Goal: Task Accomplishment & Management: Use online tool/utility

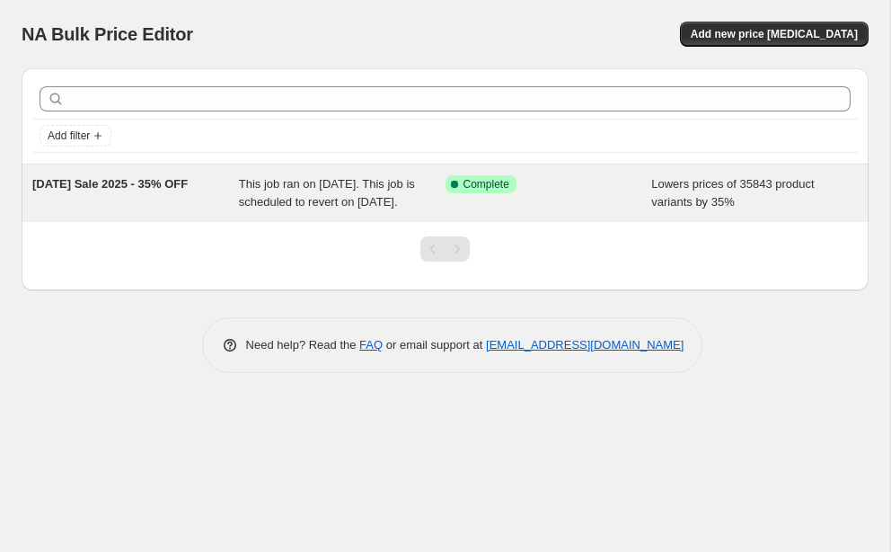
click at [302, 191] on div "This job ran on [DATE]. This job is scheduled to revert on [DATE]." at bounding box center [342, 193] width 207 height 36
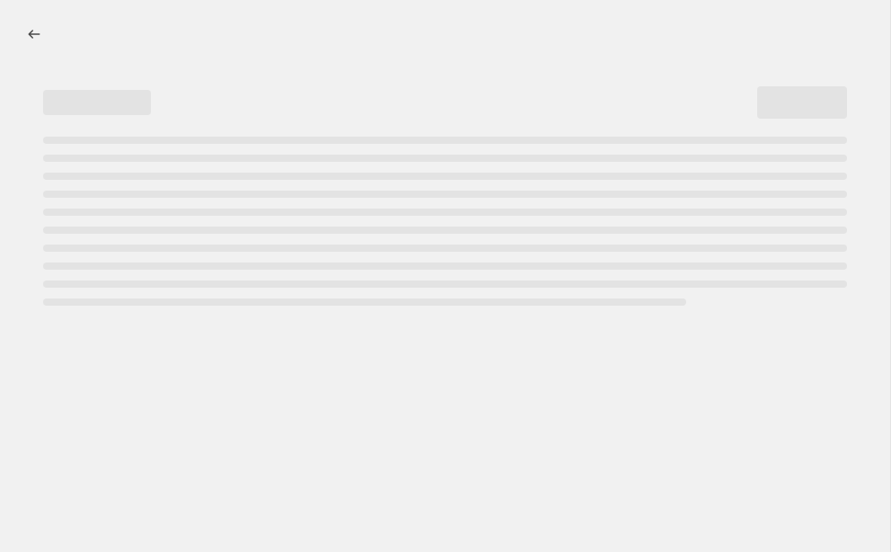
select select "percentage"
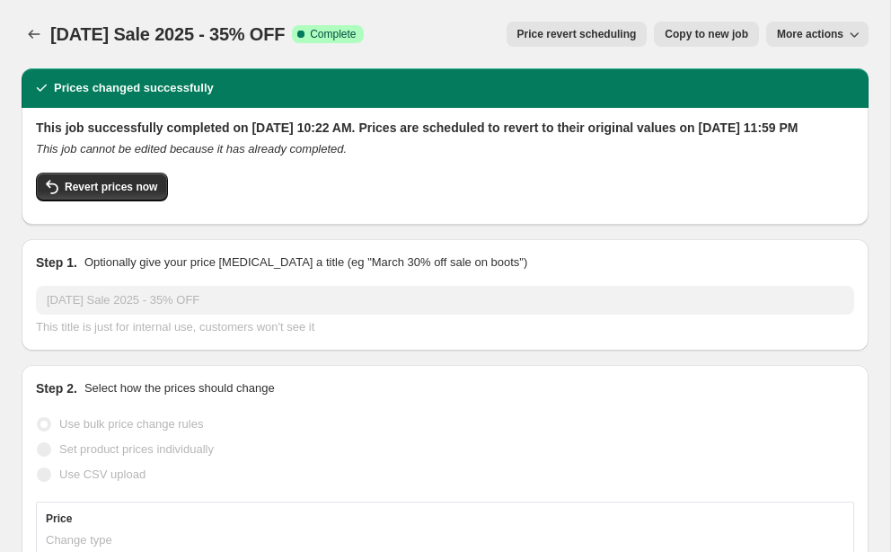
click at [842, 32] on span "More actions" at bounding box center [810, 34] width 66 height 14
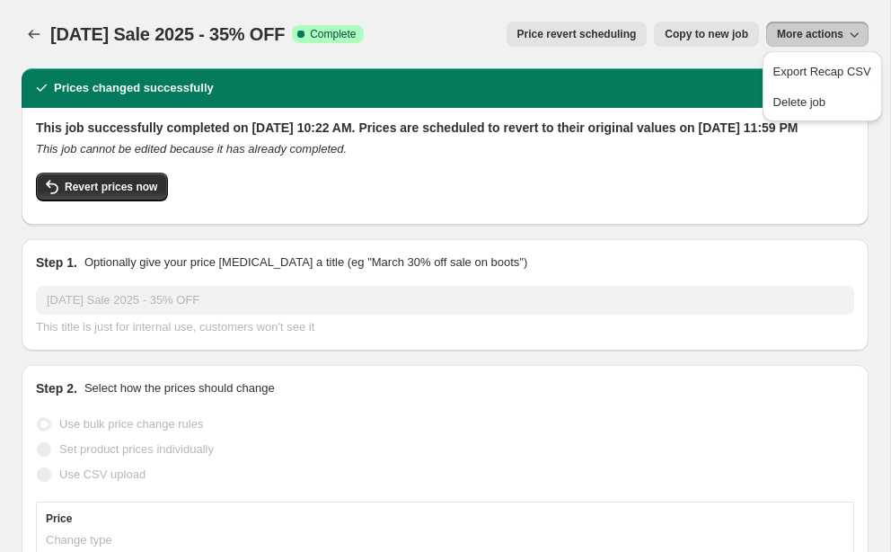
click at [640, 80] on div "Prices changed successfully" at bounding box center [445, 88] width 826 height 18
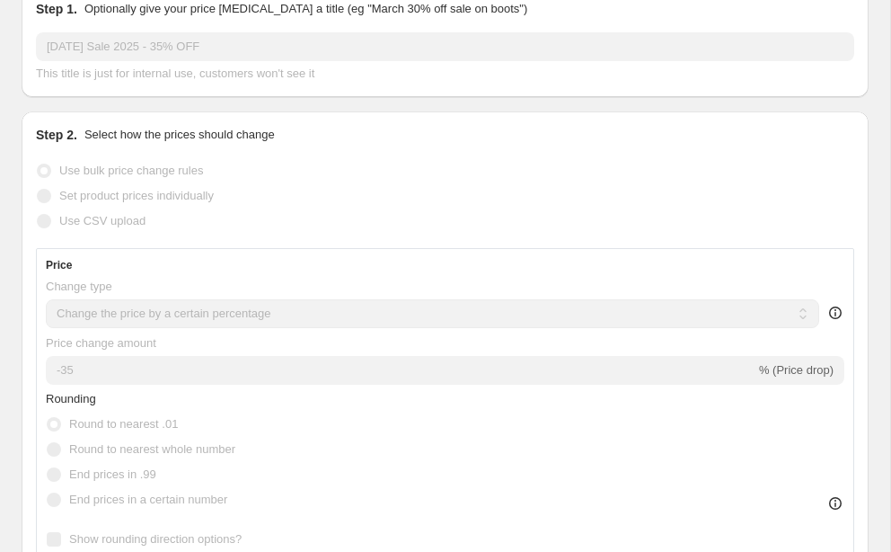
scroll to position [258, 0]
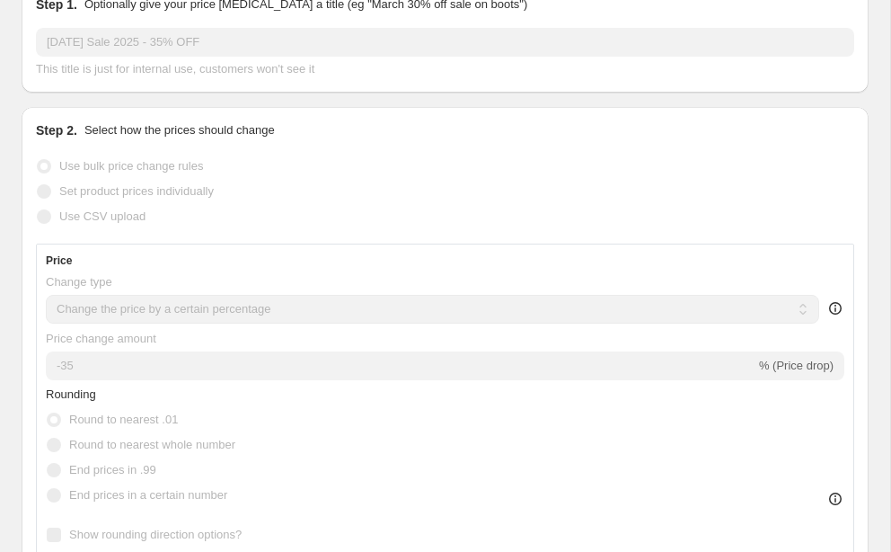
click at [836, 317] on icon at bounding box center [835, 308] width 18 height 18
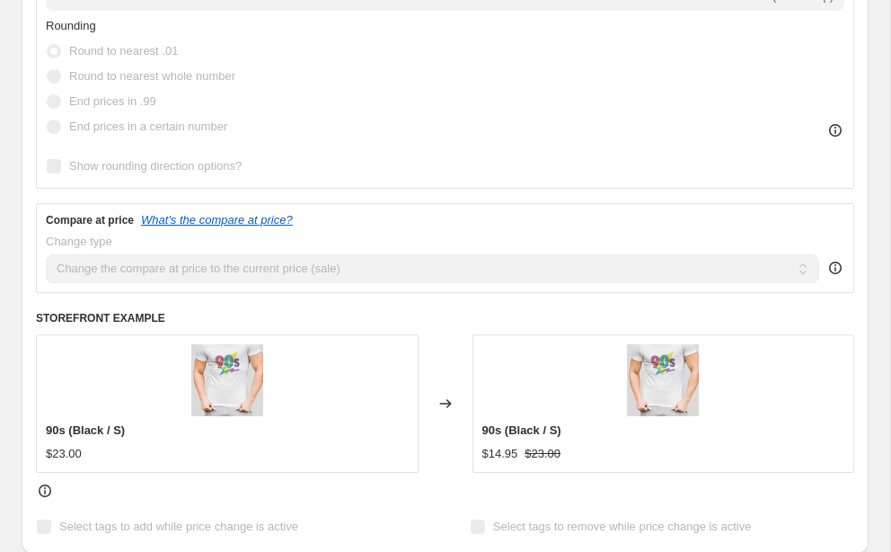
scroll to position [685, 0]
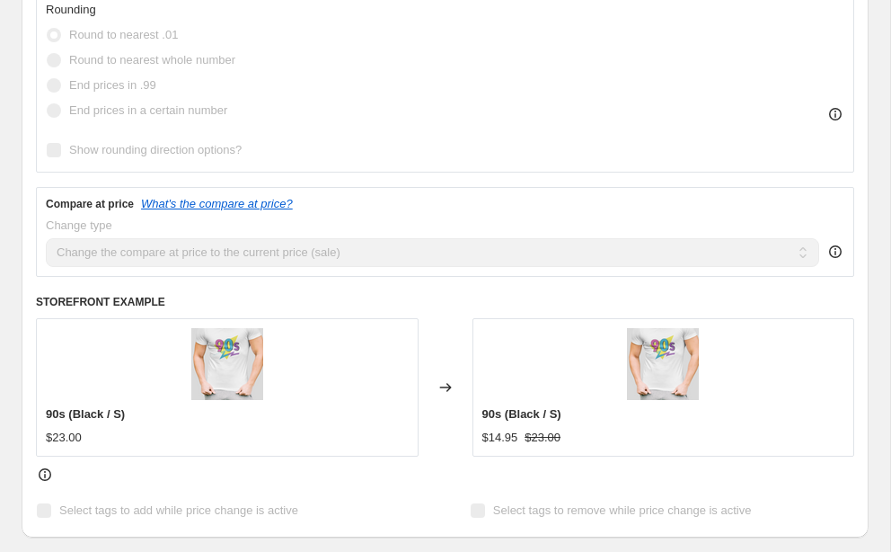
click at [148, 309] on h6 "STOREFRONT EXAMPLE" at bounding box center [445, 302] width 818 height 14
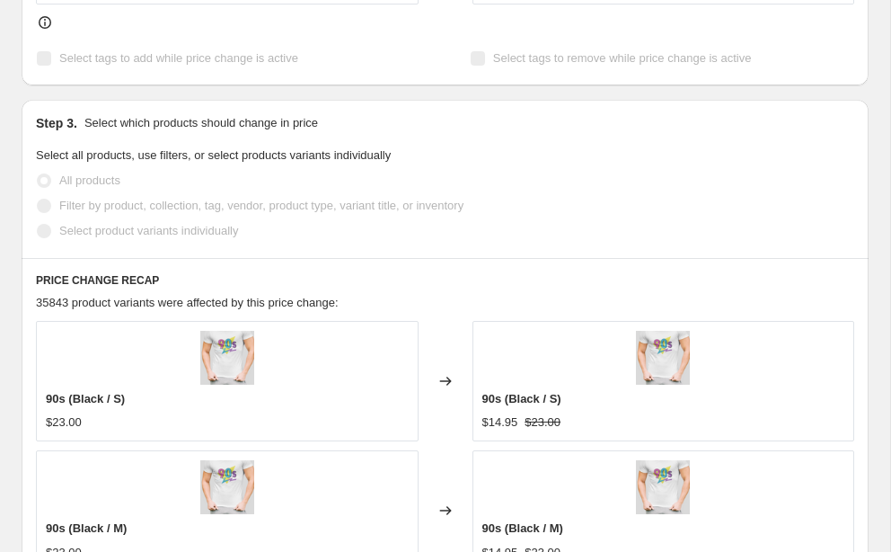
scroll to position [1151, 0]
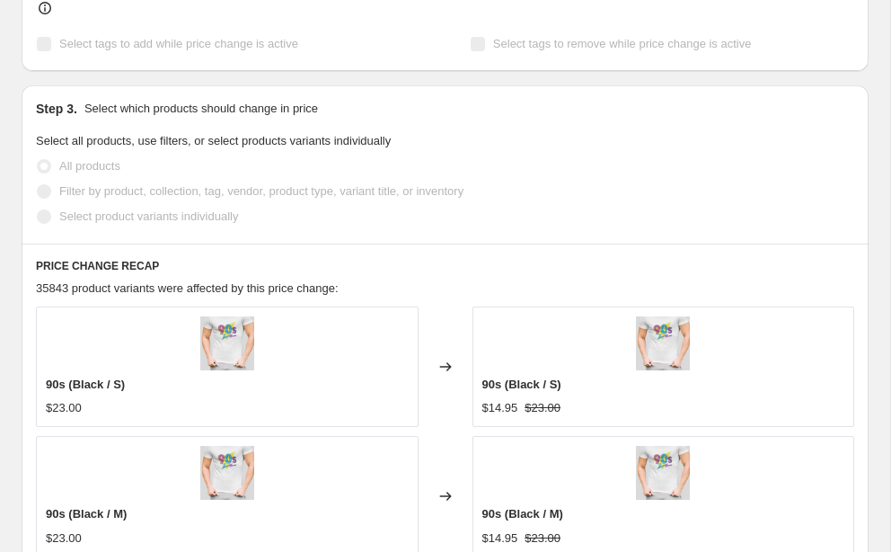
click at [45, 199] on span at bounding box center [44, 191] width 14 height 14
click at [47, 173] on span at bounding box center [44, 166] width 14 height 14
click at [48, 224] on span at bounding box center [44, 216] width 14 height 14
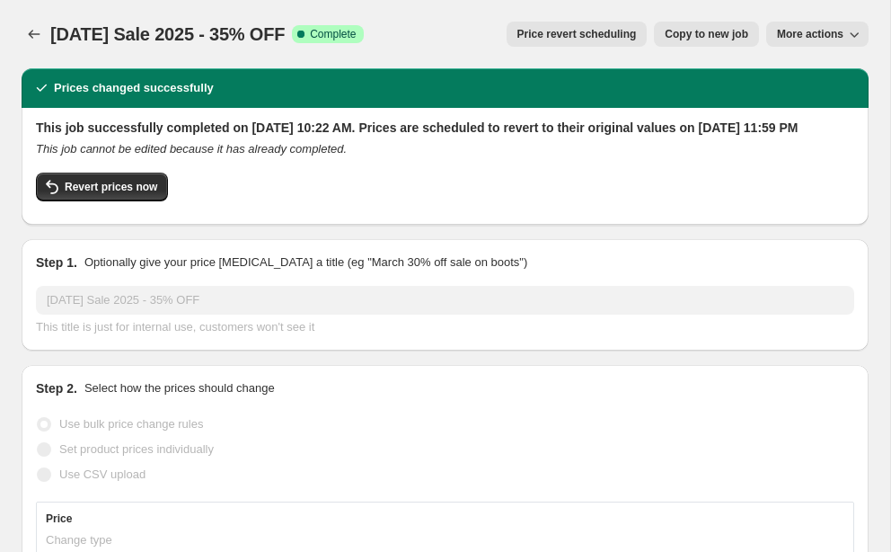
scroll to position [0, 0]
click at [822, 40] on span "More actions" at bounding box center [810, 34] width 66 height 14
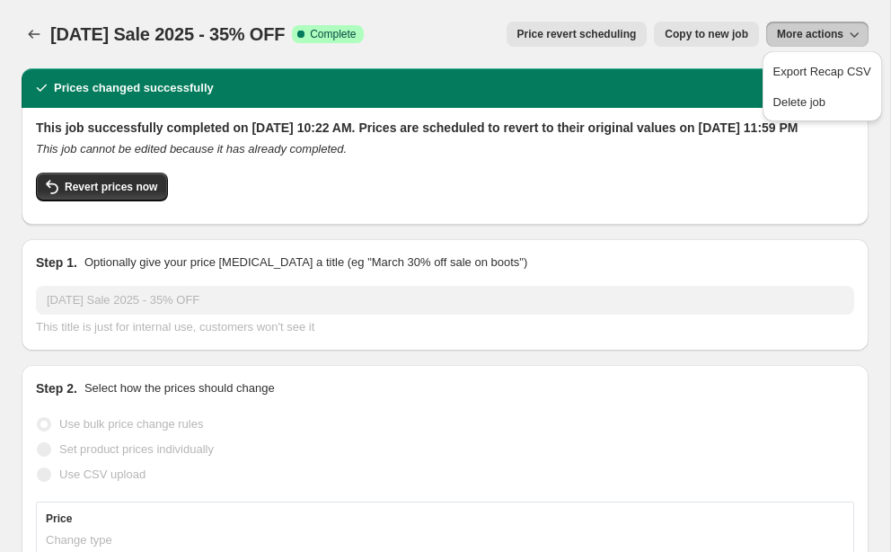
click at [703, 4] on div "[DATE] Sale 2025 - 35% OFF. This page is ready [DATE] Sale 2025 - 35% OFF Succe…" at bounding box center [445, 34] width 847 height 68
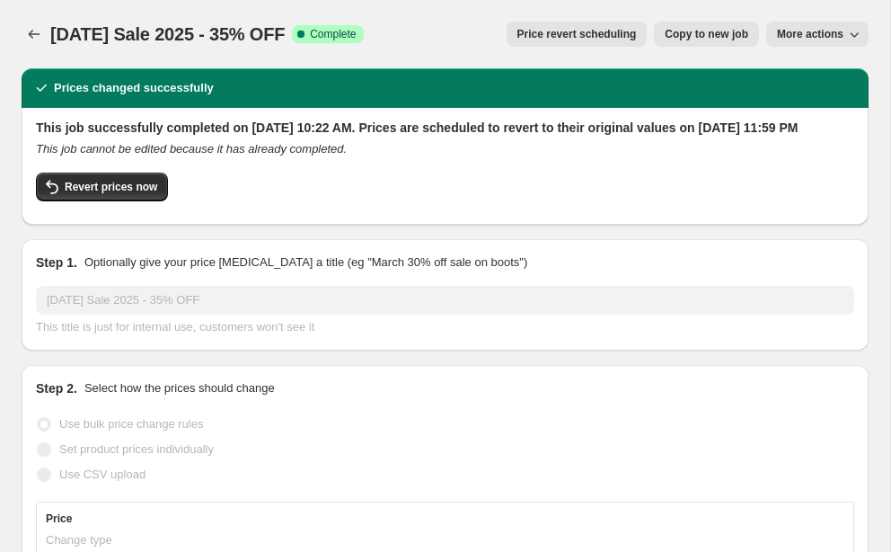
click at [724, 40] on span "Copy to new job" at bounding box center [707, 34] width 84 height 14
select select "percentage"
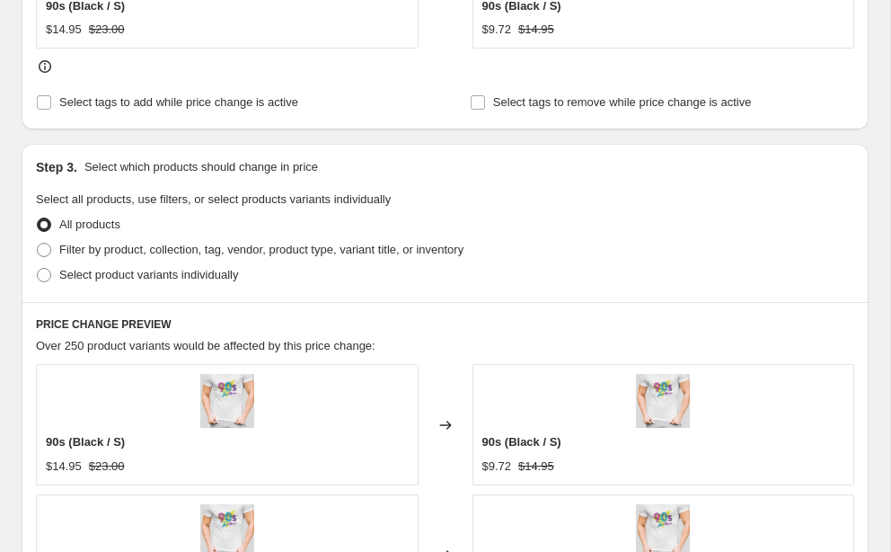
scroll to position [898, 0]
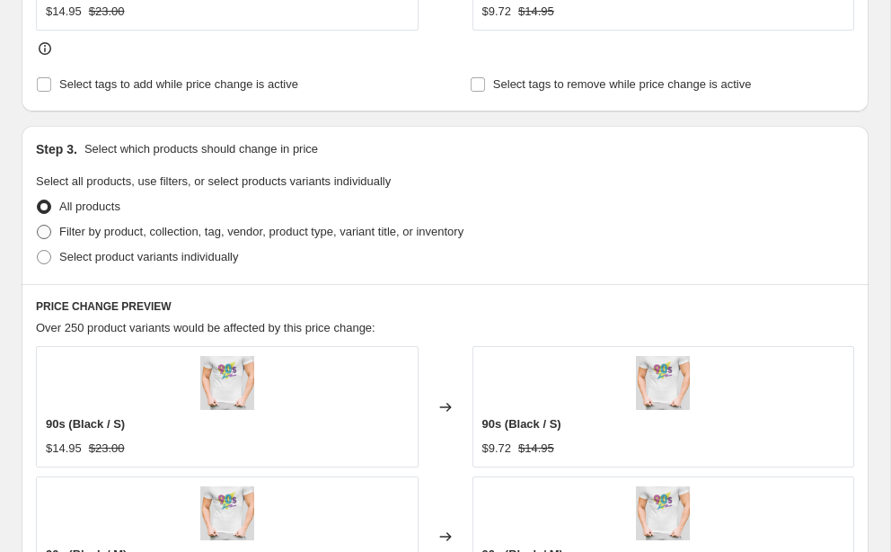
click at [44, 233] on span at bounding box center [44, 232] width 14 height 14
click at [38, 225] on input "Filter by product, collection, tag, vendor, product type, variant title, or inv…" at bounding box center [37, 225] width 1 height 1
radio input "true"
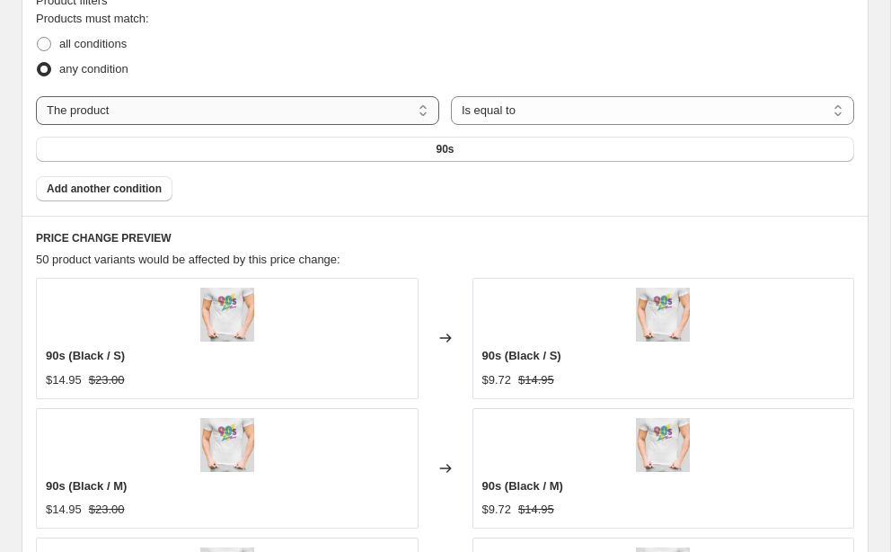
scroll to position [1221, 0]
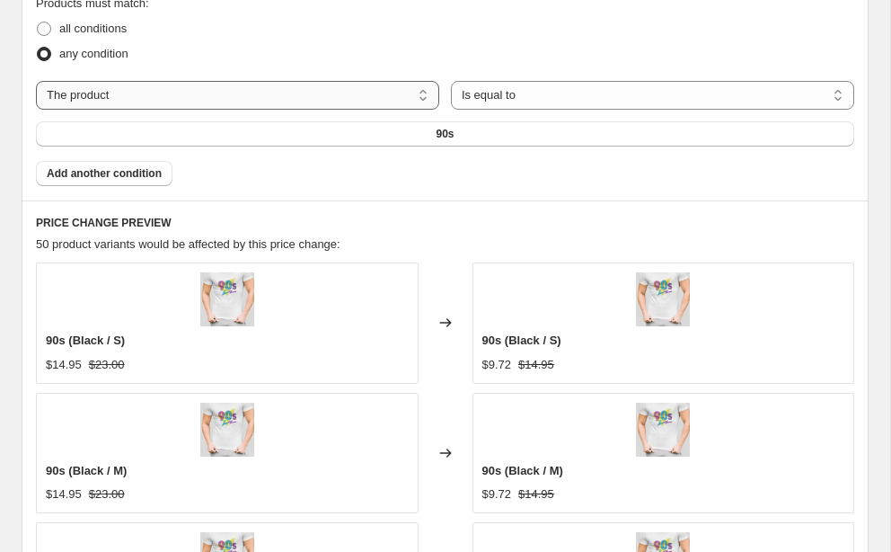
select select "collection"
click at [416, 137] on button "Bestsellers" at bounding box center [445, 133] width 818 height 25
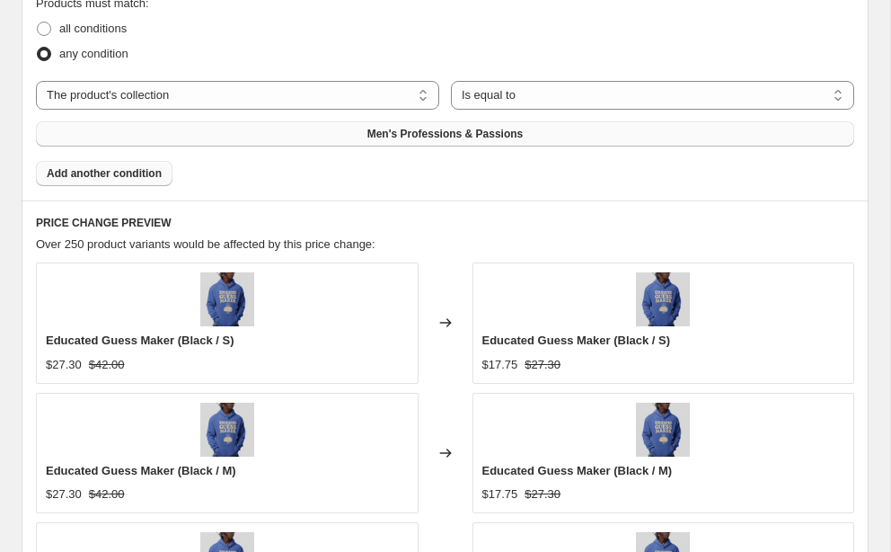
click at [137, 179] on span "Add another condition" at bounding box center [104, 173] width 115 height 14
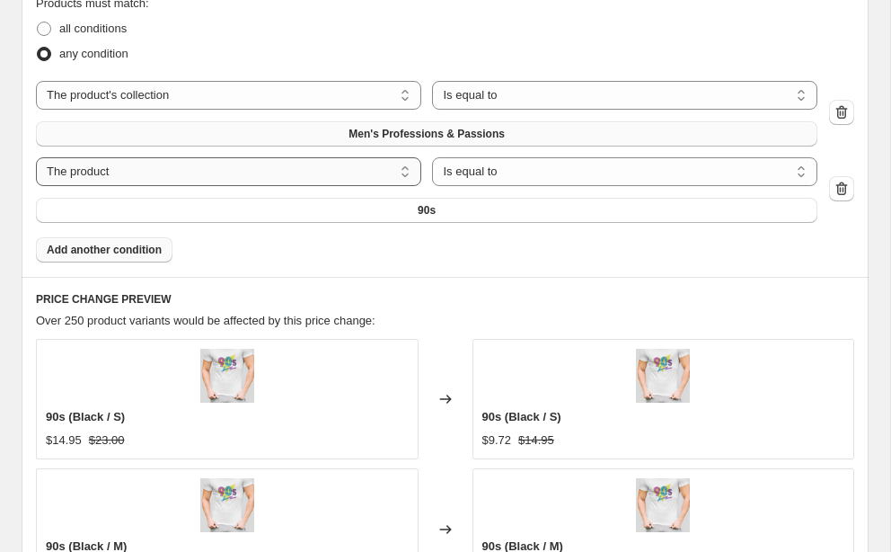
select select "product_type"
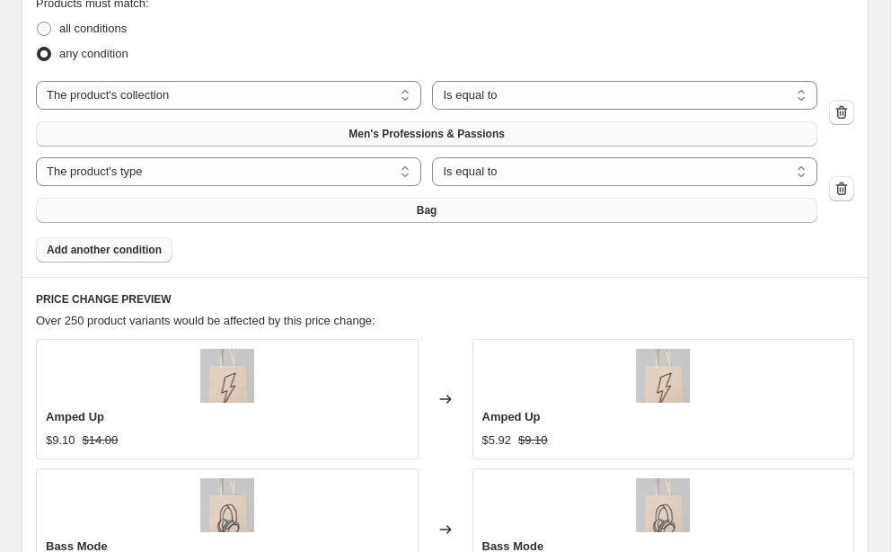
click at [376, 210] on button "Bag" at bounding box center [427, 210] width 782 height 25
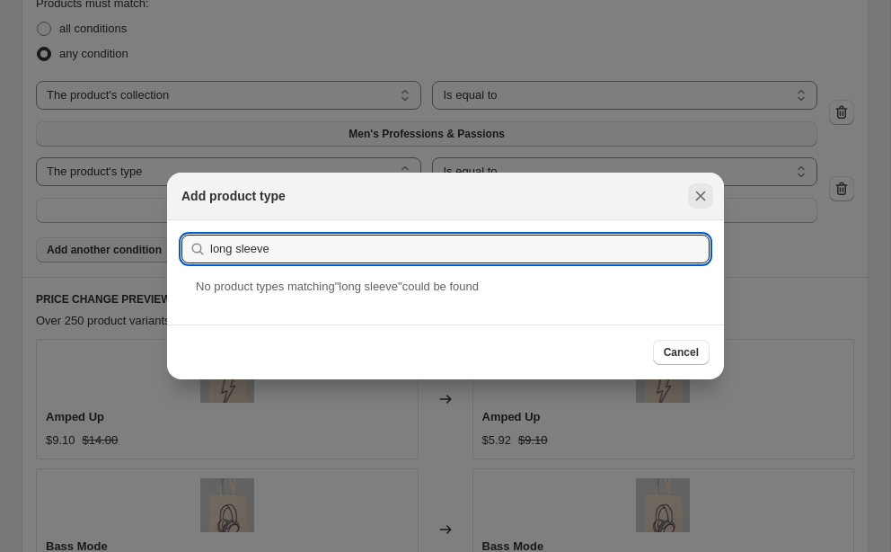
type input "long sleeve"
click at [699, 199] on icon "Close" at bounding box center [701, 196] width 10 height 10
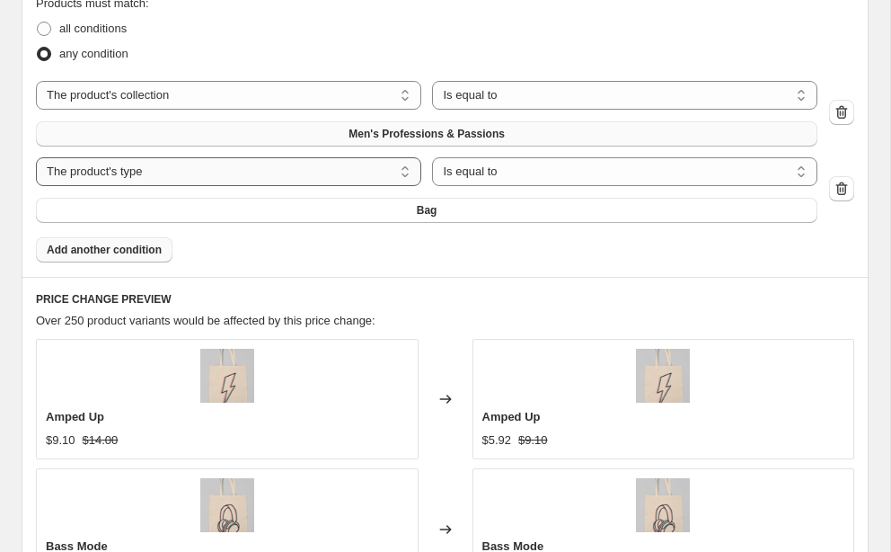
select select "tag"
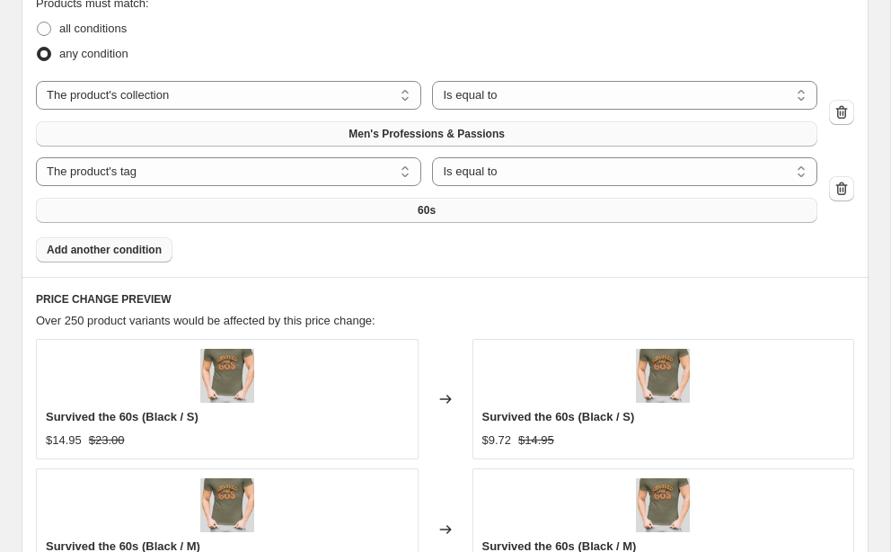
click at [411, 217] on button "60s" at bounding box center [427, 210] width 782 height 25
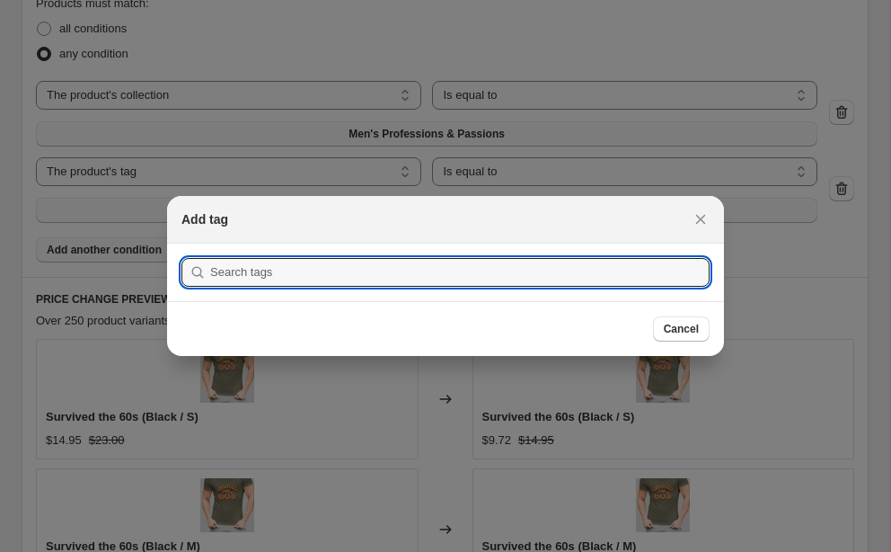
scroll to position [0, 0]
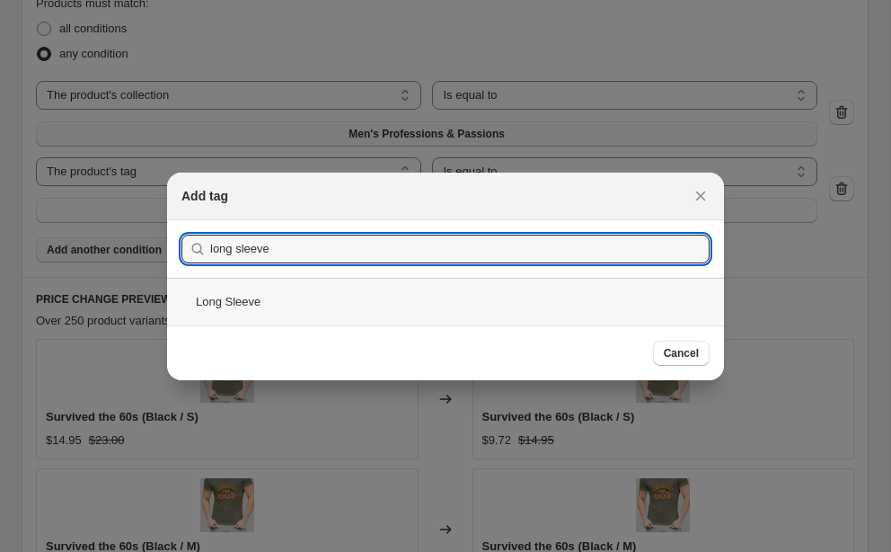
type input "long sleeve"
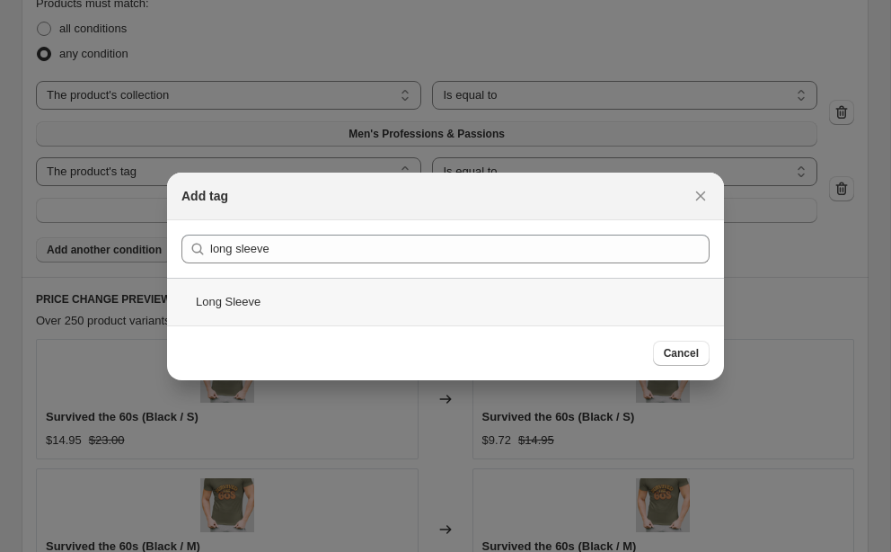
click at [334, 302] on div "Long Sleeve" at bounding box center [445, 302] width 557 height 48
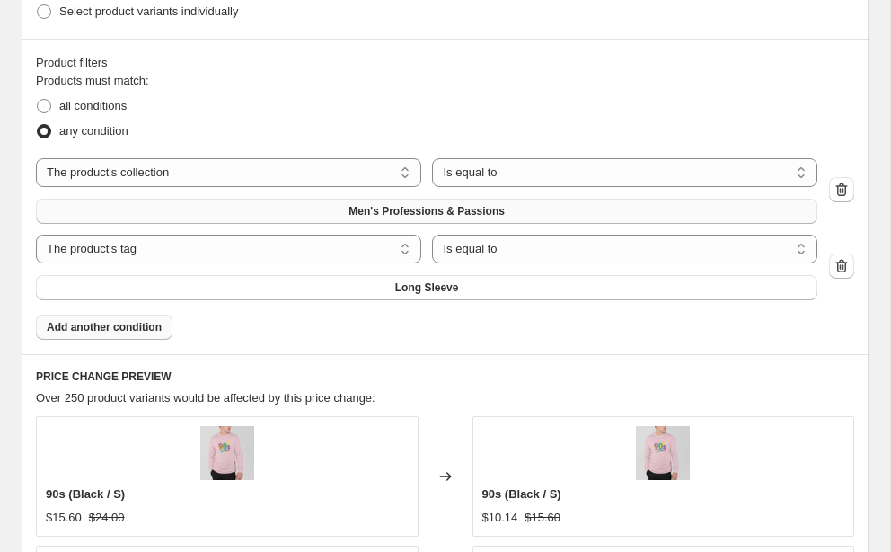
scroll to position [1121, 0]
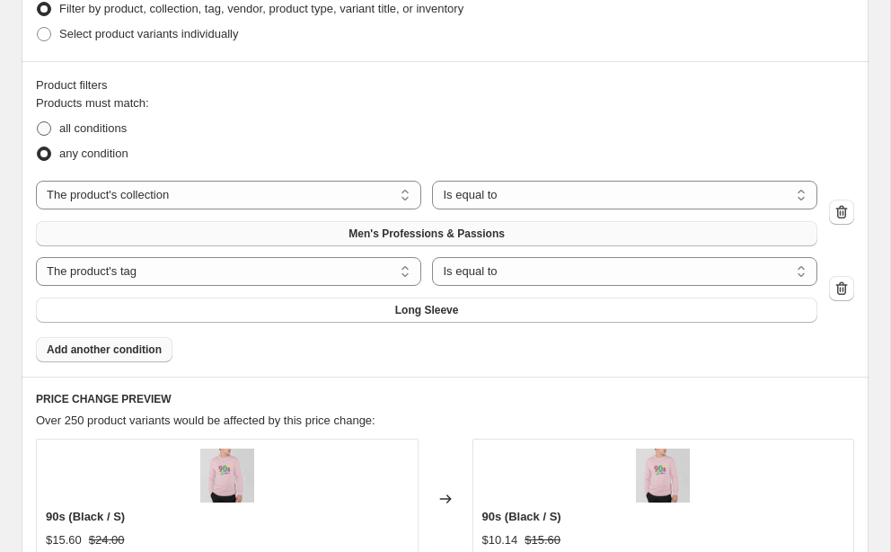
click at [99, 125] on span "all conditions" at bounding box center [92, 127] width 67 height 13
click at [38, 122] on input "all conditions" at bounding box center [37, 121] width 1 height 1
radio input "true"
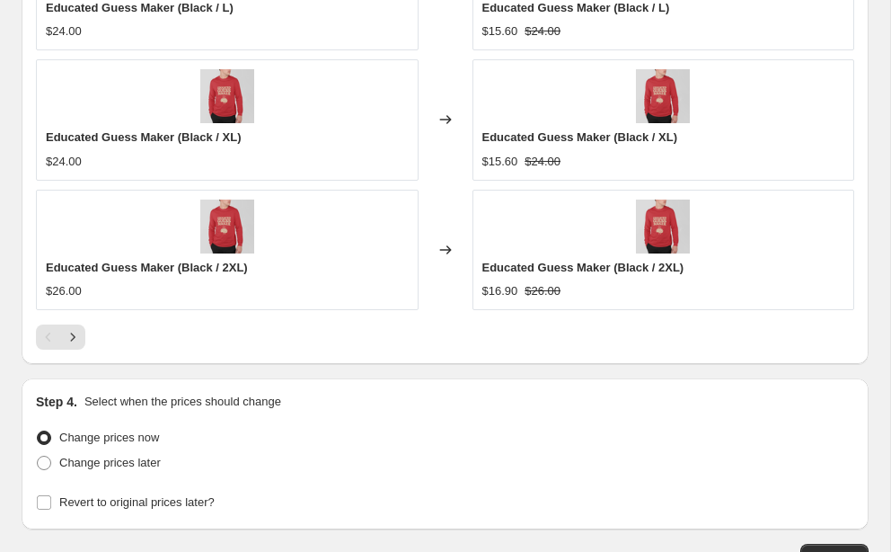
scroll to position [1931, 0]
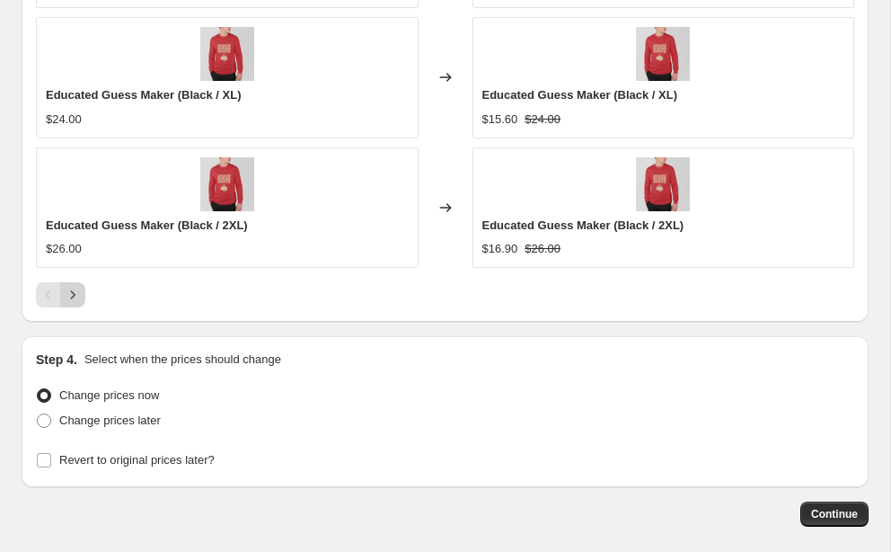
click at [78, 296] on icon "Next" at bounding box center [73, 295] width 18 height 18
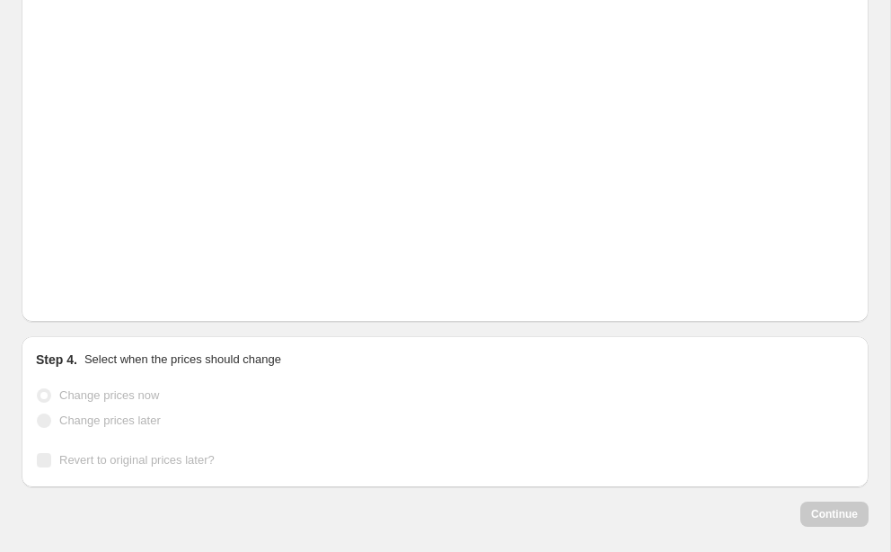
click at [78, 296] on icon "Next" at bounding box center [73, 295] width 18 height 18
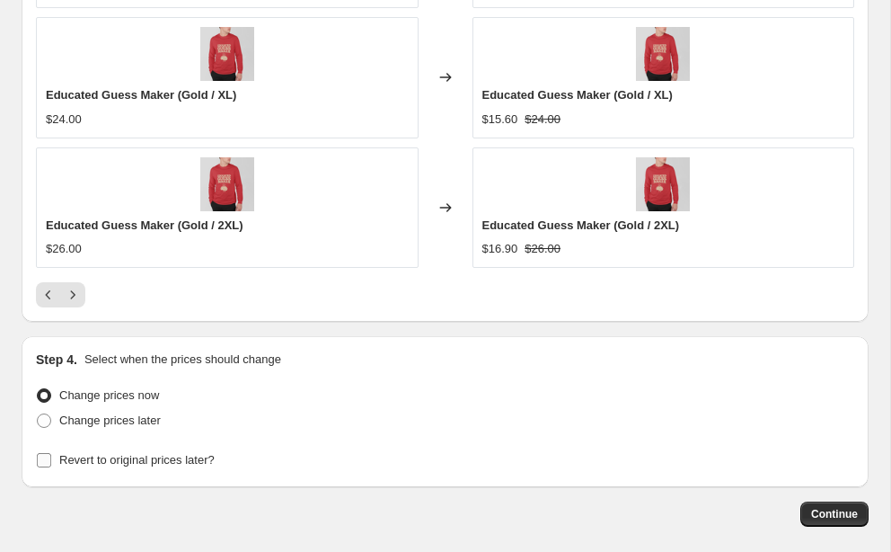
click at [48, 459] on input "Revert to original prices later?" at bounding box center [44, 460] width 14 height 14
checkbox input "true"
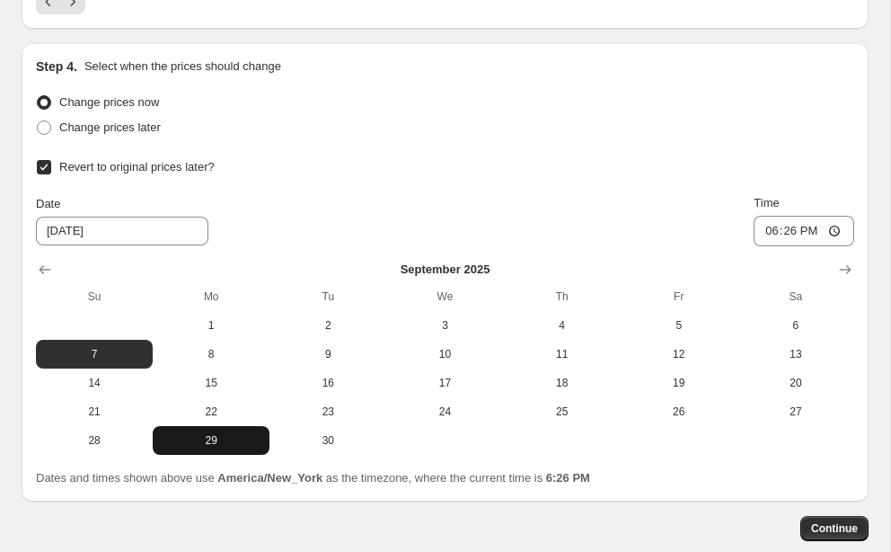
scroll to position [2254, 0]
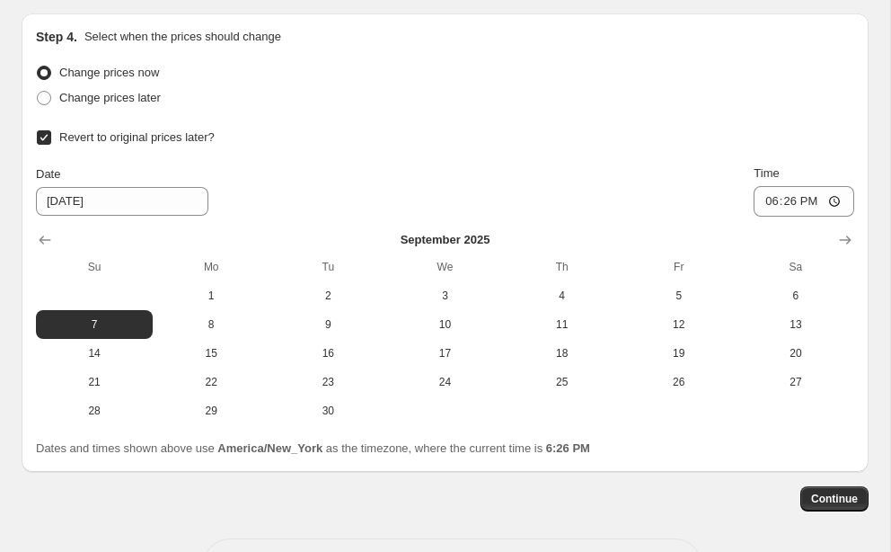
click at [325, 281] on th "Tu" at bounding box center [327, 266] width 117 height 29
click at [325, 293] on span "2" at bounding box center [328, 295] width 102 height 14
type input "[DATE]"
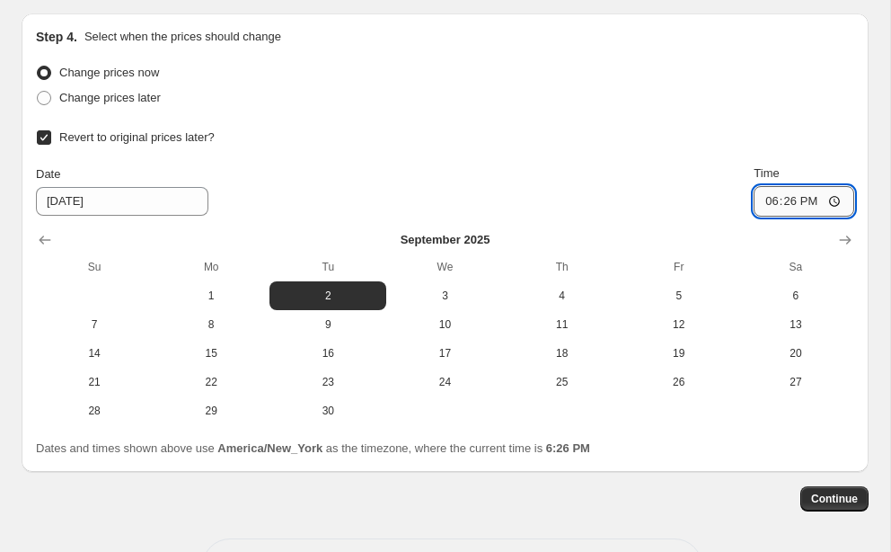
click at [791, 204] on input "18:26" at bounding box center [804, 201] width 101 height 31
type input "23:59"
click at [609, 85] on div "Change prices later" at bounding box center [445, 97] width 818 height 25
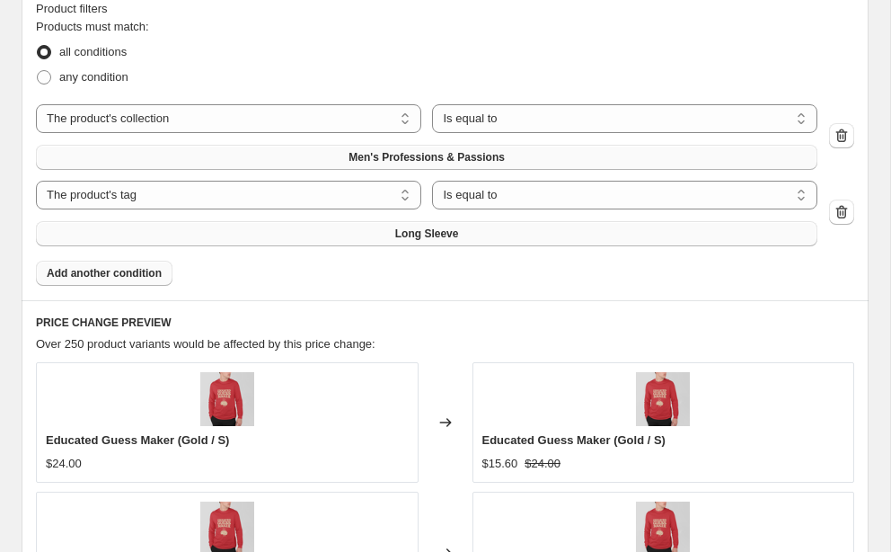
scroll to position [1192, 0]
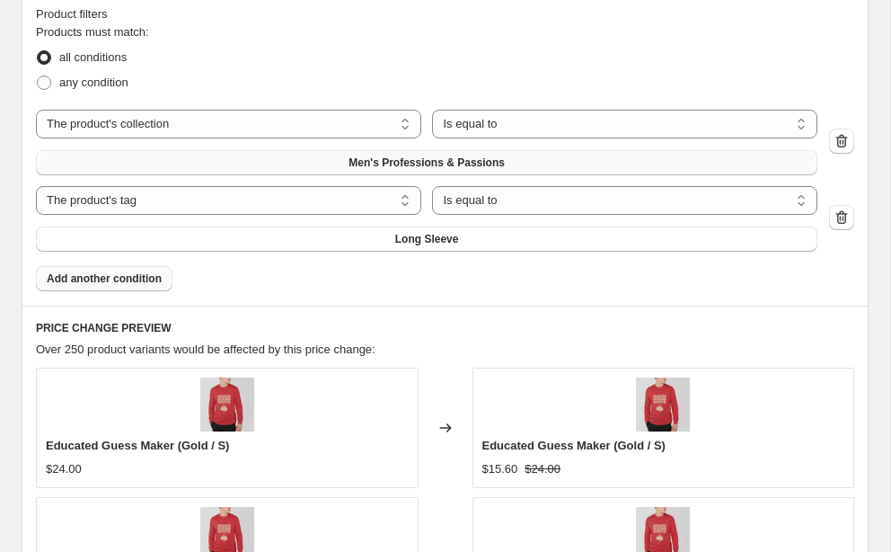
click at [140, 280] on span "Add another condition" at bounding box center [104, 278] width 115 height 14
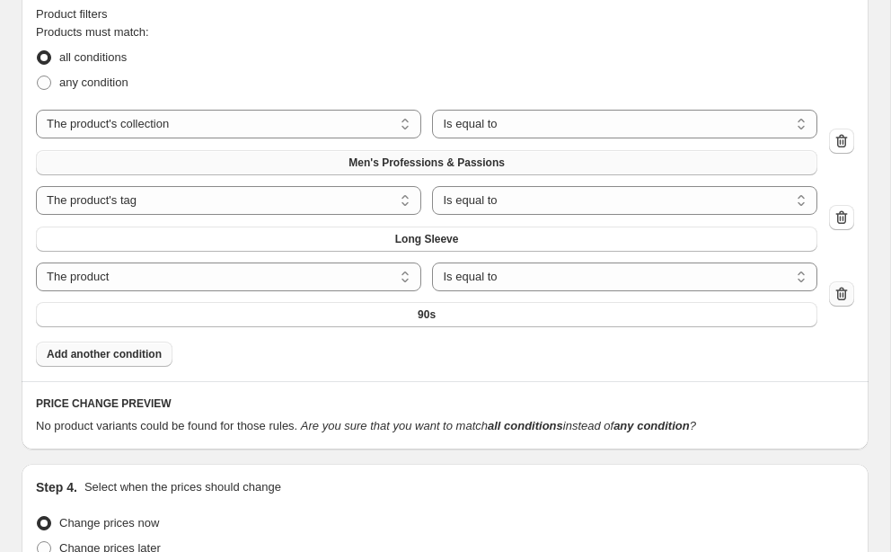
click at [846, 293] on icon "button" at bounding box center [842, 293] width 12 height 13
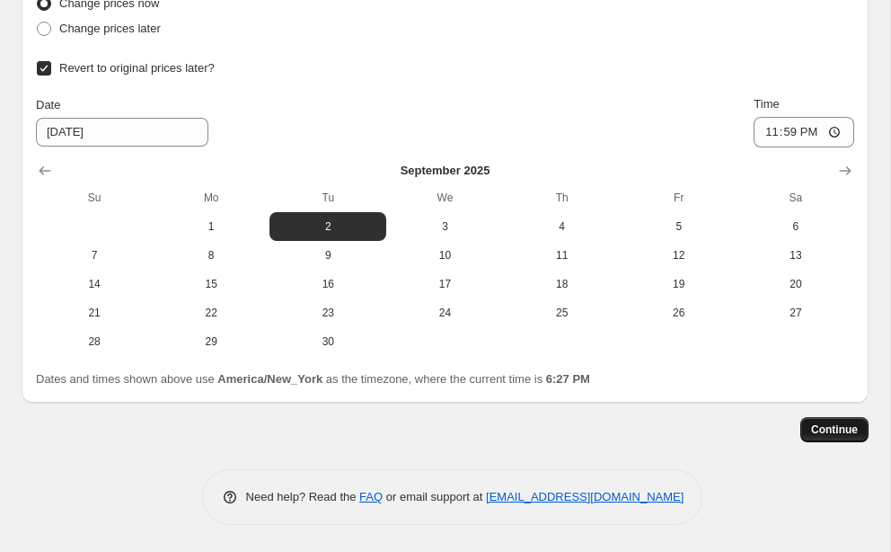
scroll to position [2325, 0]
click at [839, 429] on span "Continue" at bounding box center [834, 429] width 47 height 14
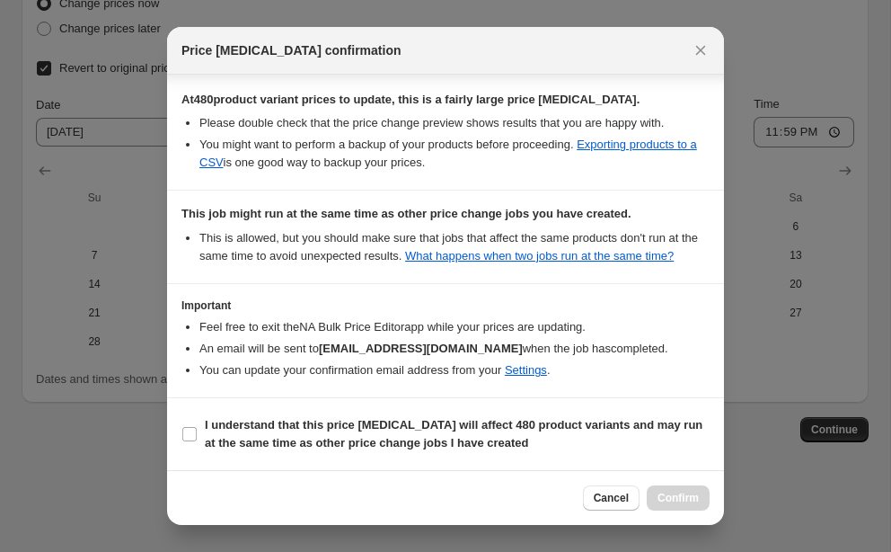
scroll to position [340, 0]
click at [190, 435] on input "I understand that this price [MEDICAL_DATA] will affect 480 product variants an…" at bounding box center [189, 434] width 14 height 14
checkbox input "true"
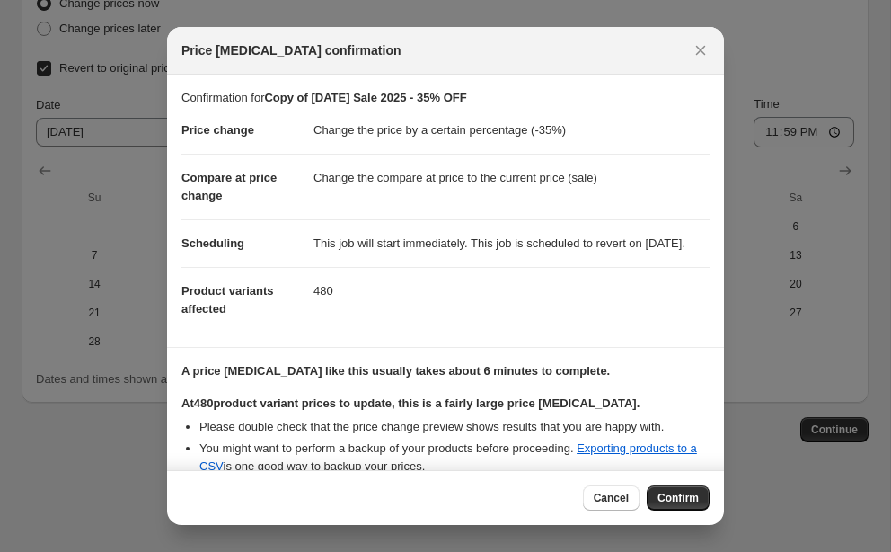
scroll to position [0, 0]
click at [675, 497] on span "Confirm" at bounding box center [678, 497] width 41 height 14
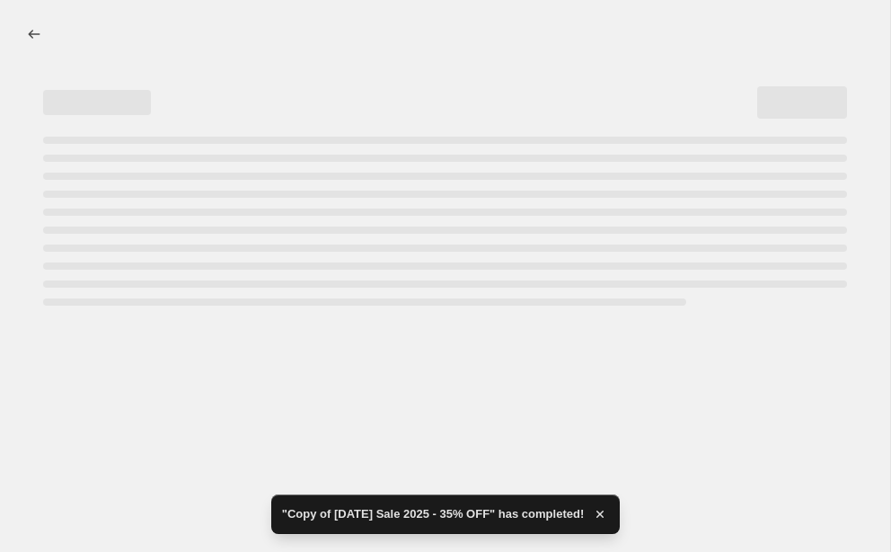
select select "percentage"
select select "collection"
select select "tag"
